Goal: Information Seeking & Learning: Find specific fact

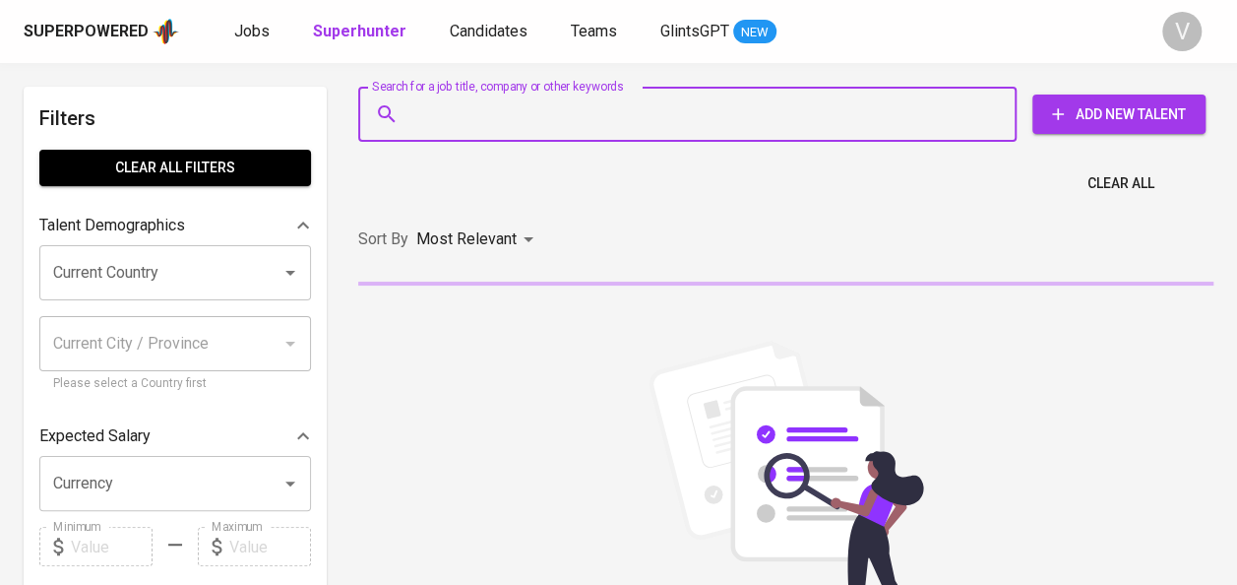
click at [475, 118] on input "Search for a job title, company or other keywords" at bounding box center [693, 113] width 572 height 37
paste input "[PERSON_NAME]"
type input "[PERSON_NAME]"
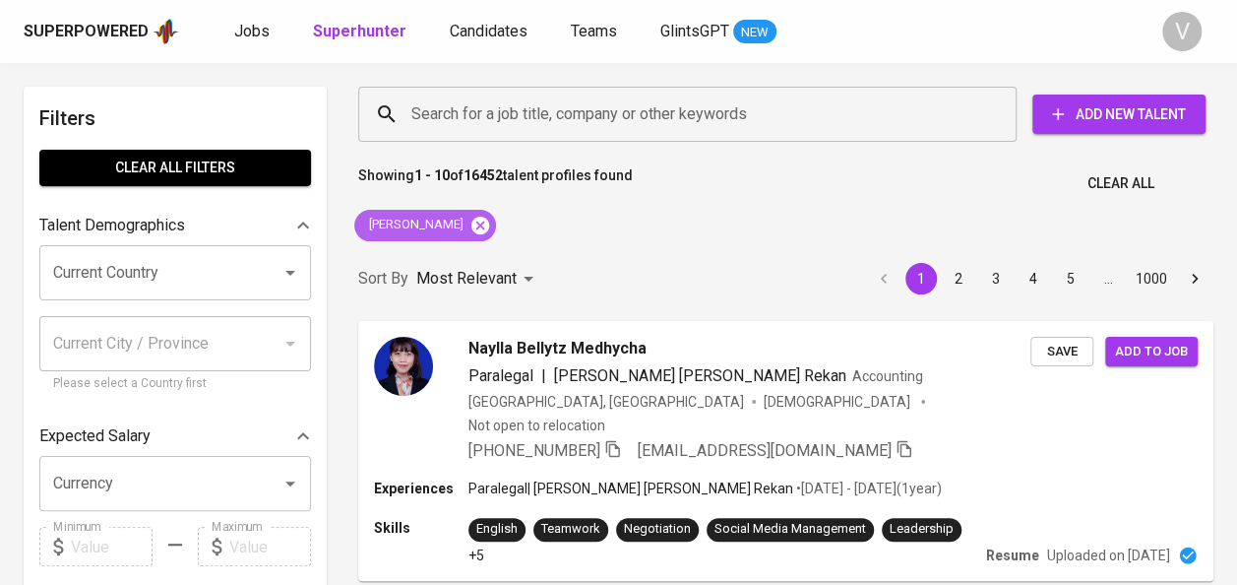
click at [486, 228] on icon at bounding box center [481, 225] width 18 height 18
click at [457, 120] on input "Search for a job title, company or other keywords" at bounding box center [693, 113] width 572 height 37
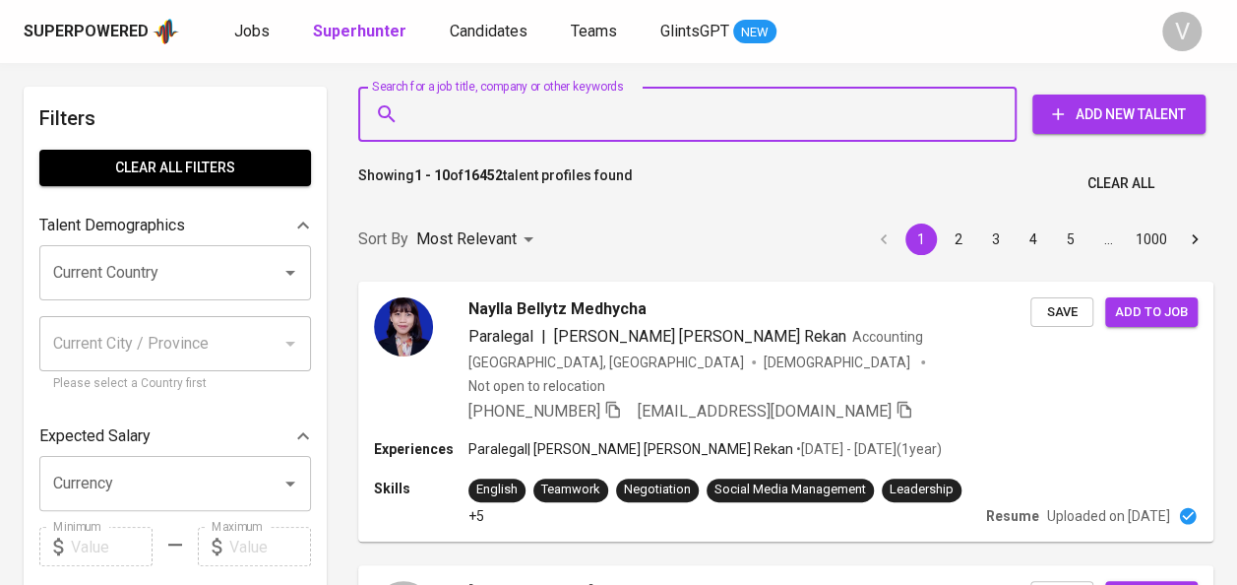
paste input "[PERSON_NAME]"
type input "[PERSON_NAME]"
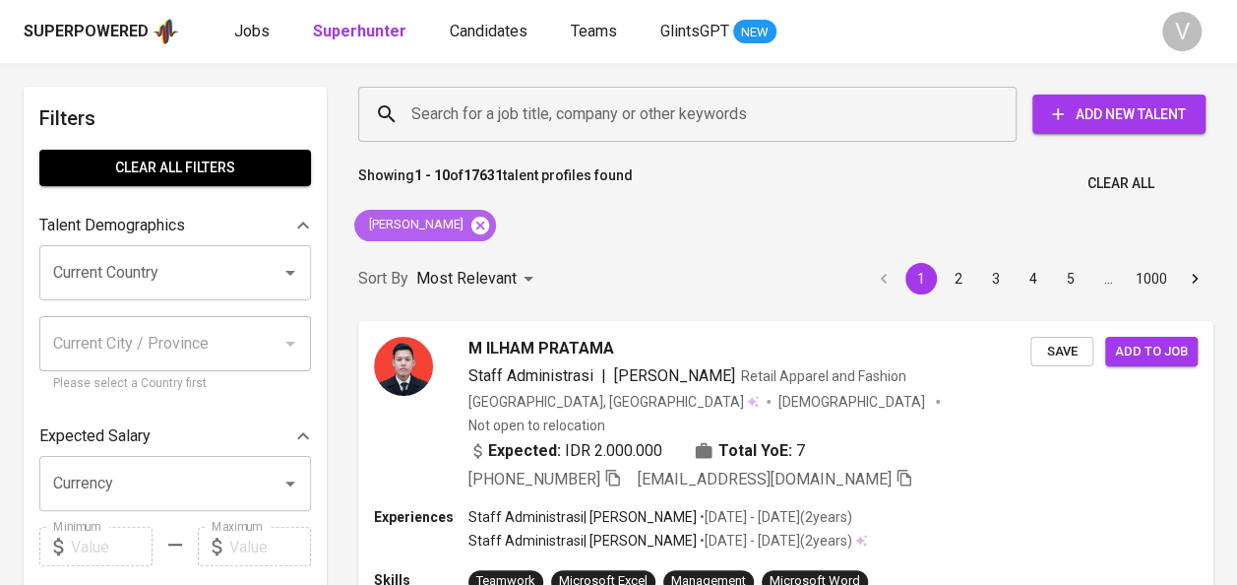
click at [489, 224] on icon at bounding box center [481, 225] width 18 height 18
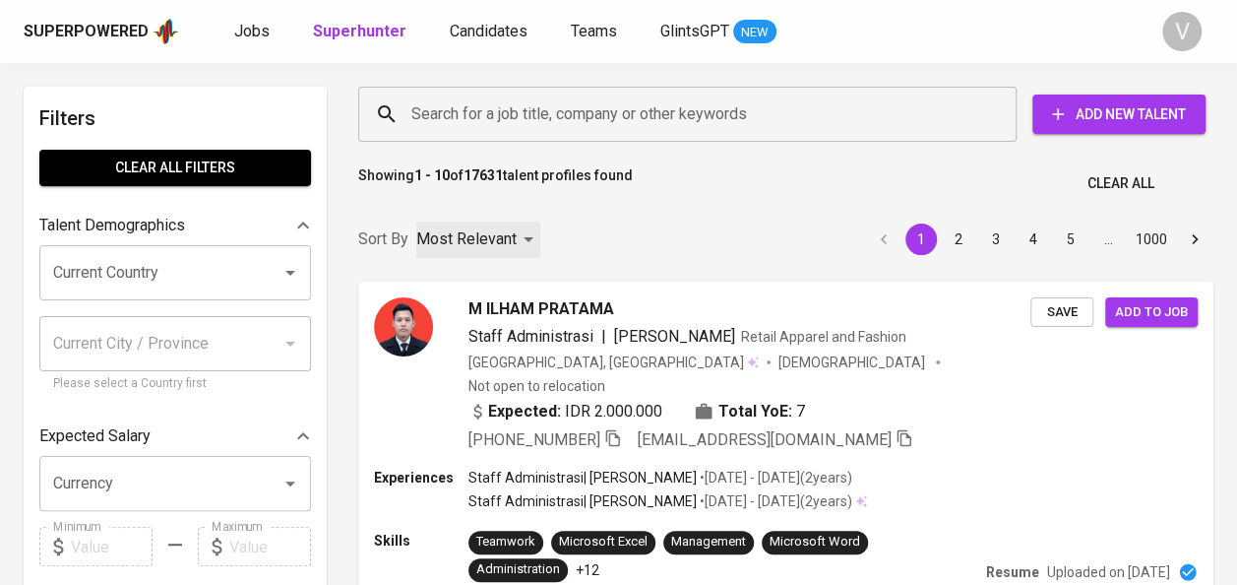
click at [520, 226] on div "Most Relevant" at bounding box center [478, 240] width 124 height 36
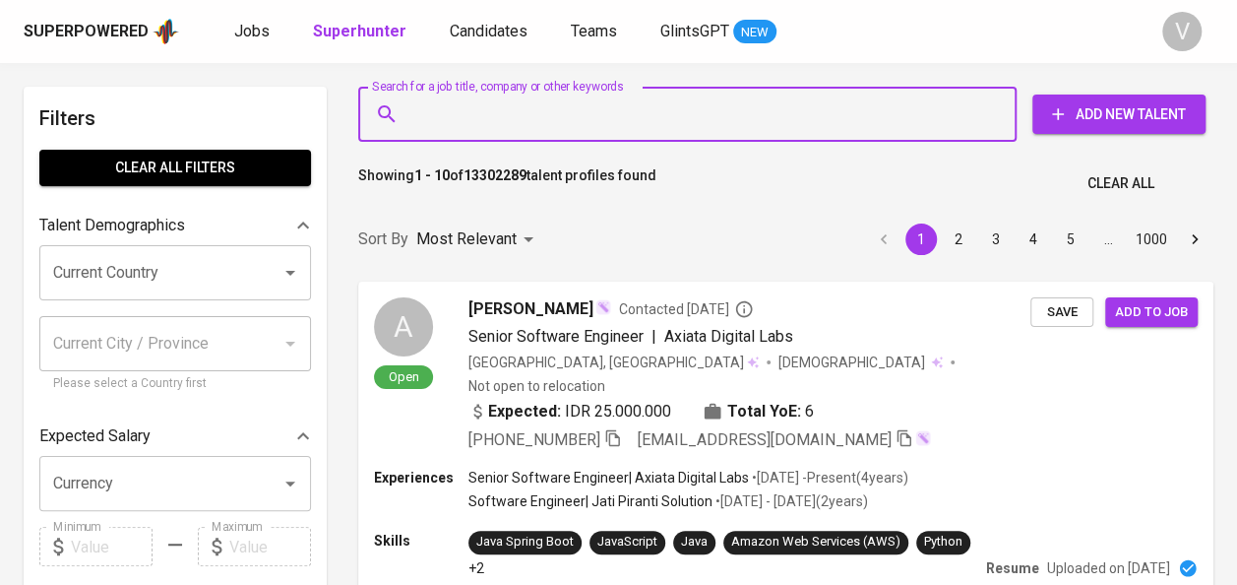
click at [459, 110] on input "Search for a job title, company or other keywords" at bounding box center [693, 113] width 572 height 37
paste input "PT Murinda Iron Steel"
type input "PT Murinda Iron Steel"
